Goal: Transaction & Acquisition: Purchase product/service

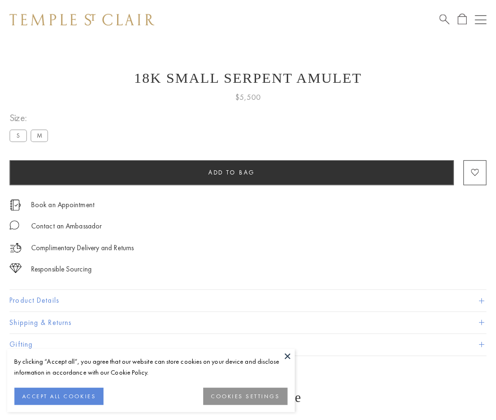
scroll to position [38, 0]
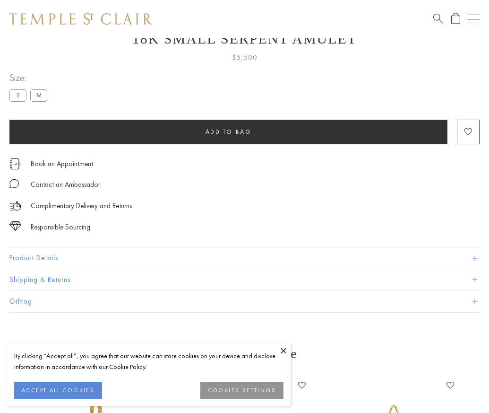
click at [228, 131] on span "Add to bag" at bounding box center [229, 132] width 46 height 8
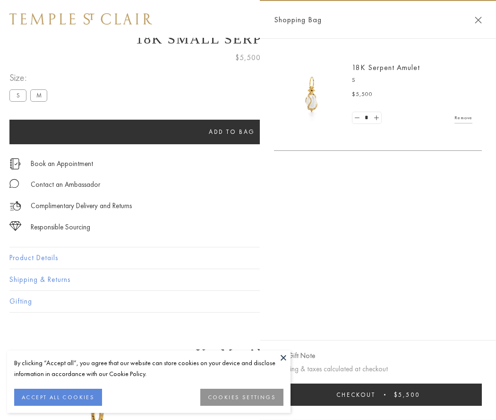
click at [378, 394] on button "Checkout $5,500" at bounding box center [378, 394] width 208 height 22
